Goal: Entertainment & Leisure: Consume media (video, audio)

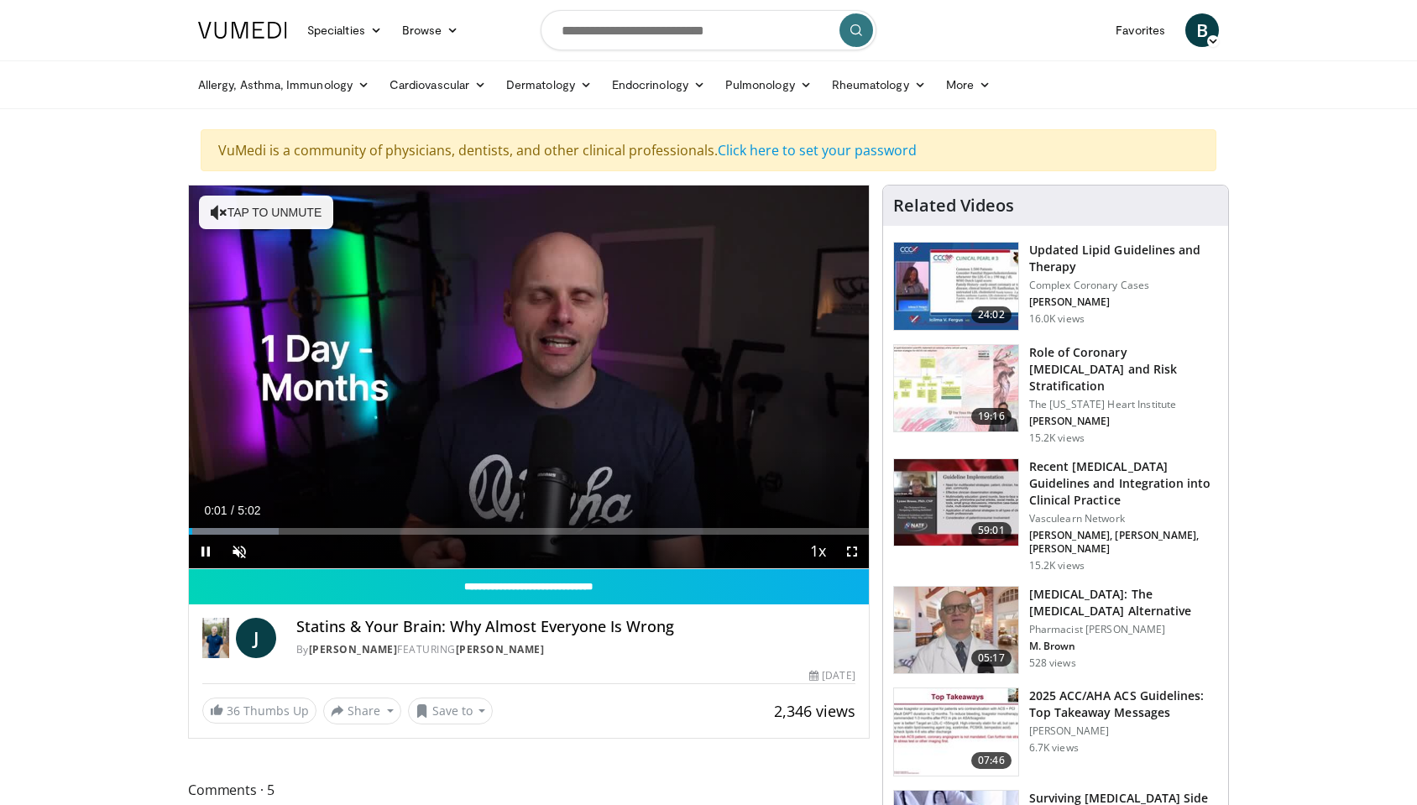
click at [385, 518] on div "Current Time 0:01 / Duration 5:02" at bounding box center [529, 510] width 680 height 15
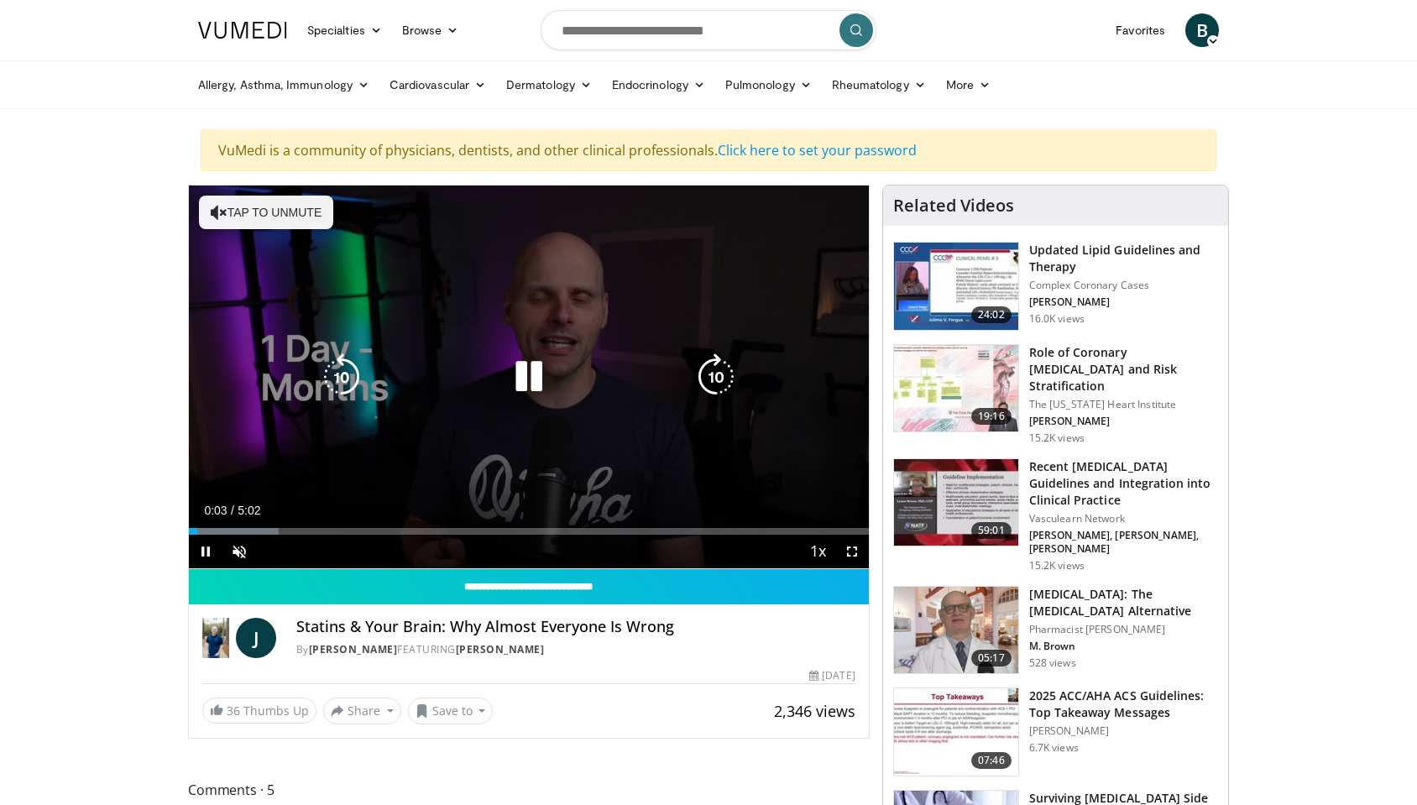
click at [543, 401] on icon "Video Player" at bounding box center [528, 376] width 47 height 47
click at [300, 229] on button "Tap to unmute" at bounding box center [266, 213] width 134 height 34
click at [510, 385] on icon "Video Player" at bounding box center [528, 376] width 47 height 47
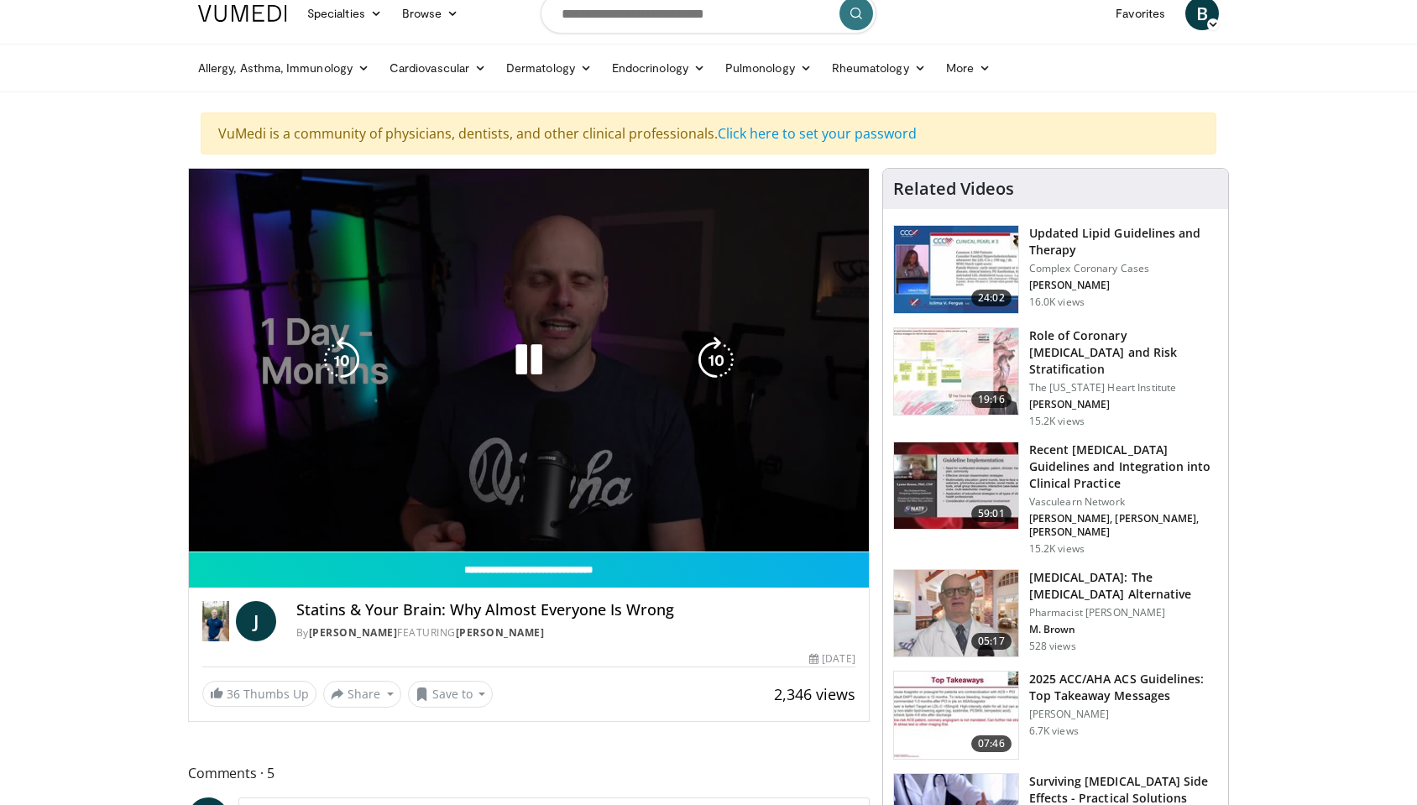
scroll to position [18, 0]
